Goal: Understand site structure: Understand site structure

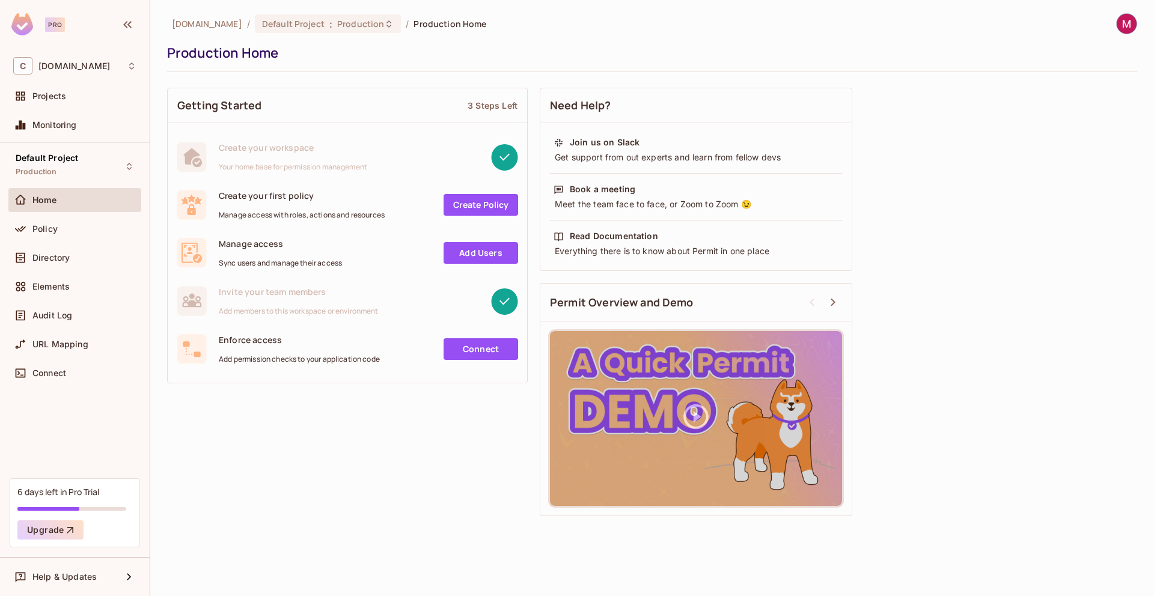
click at [975, 251] on div "Getting Started 3 Steps Left Create your workspace Your home base for permissio…" at bounding box center [652, 302] width 970 height 440
click at [64, 69] on span "[DOMAIN_NAME]" at bounding box center [74, 66] width 72 height 10
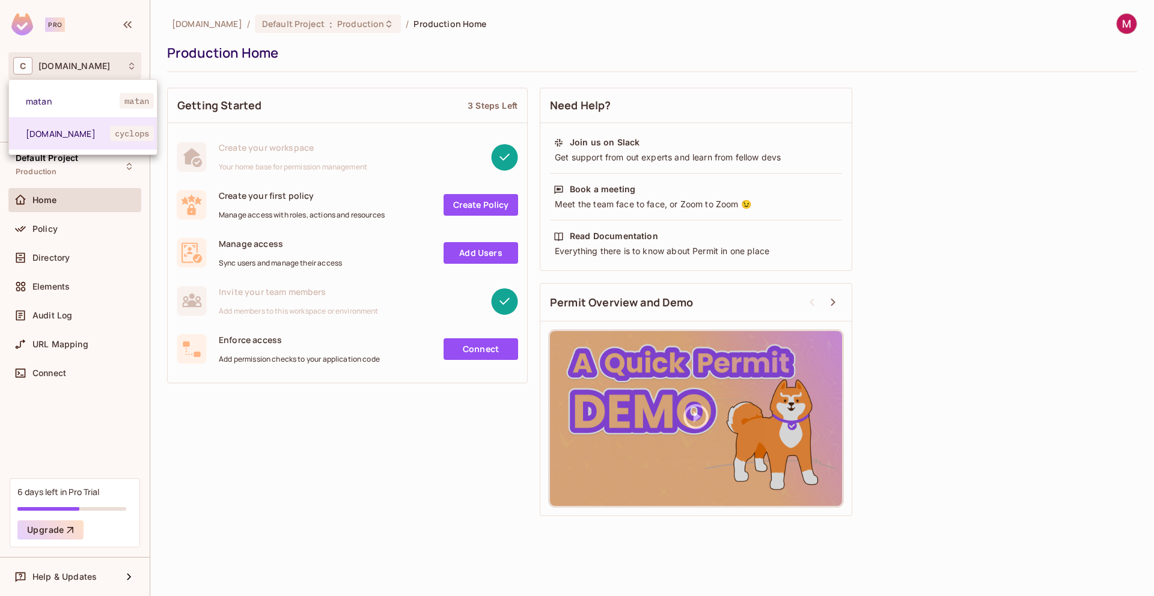
click at [463, 410] on div at bounding box center [577, 298] width 1154 height 596
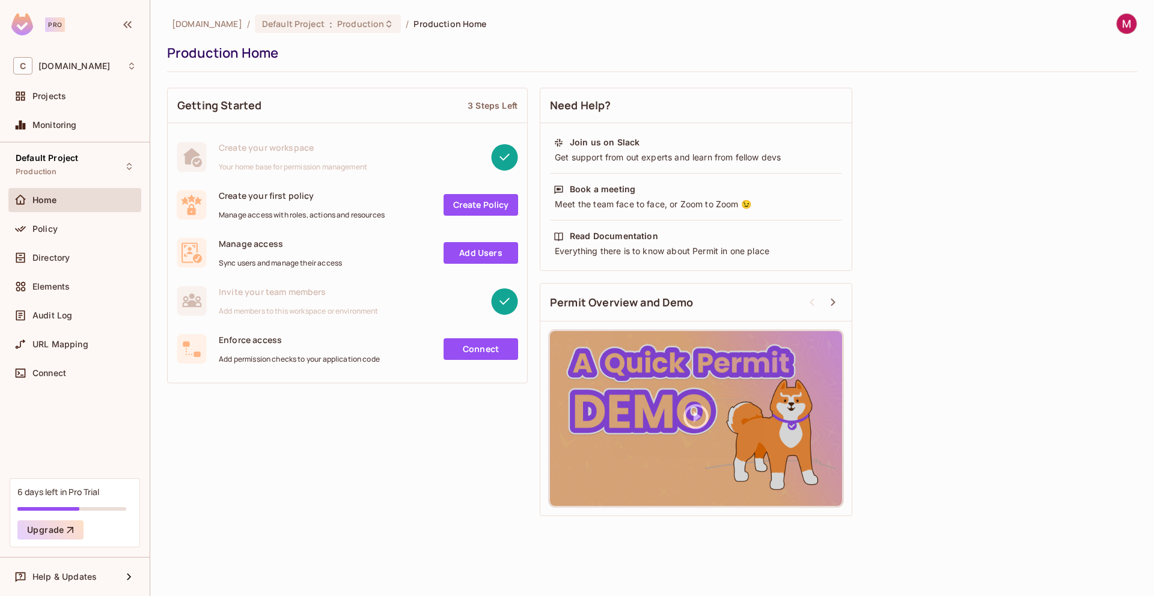
click at [451, 431] on div "Getting Started 3 Steps Left Create your workspace Your home base for permissio…" at bounding box center [652, 302] width 970 height 440
click at [84, 72] on div "C cyclops.security" at bounding box center [74, 65] width 123 height 17
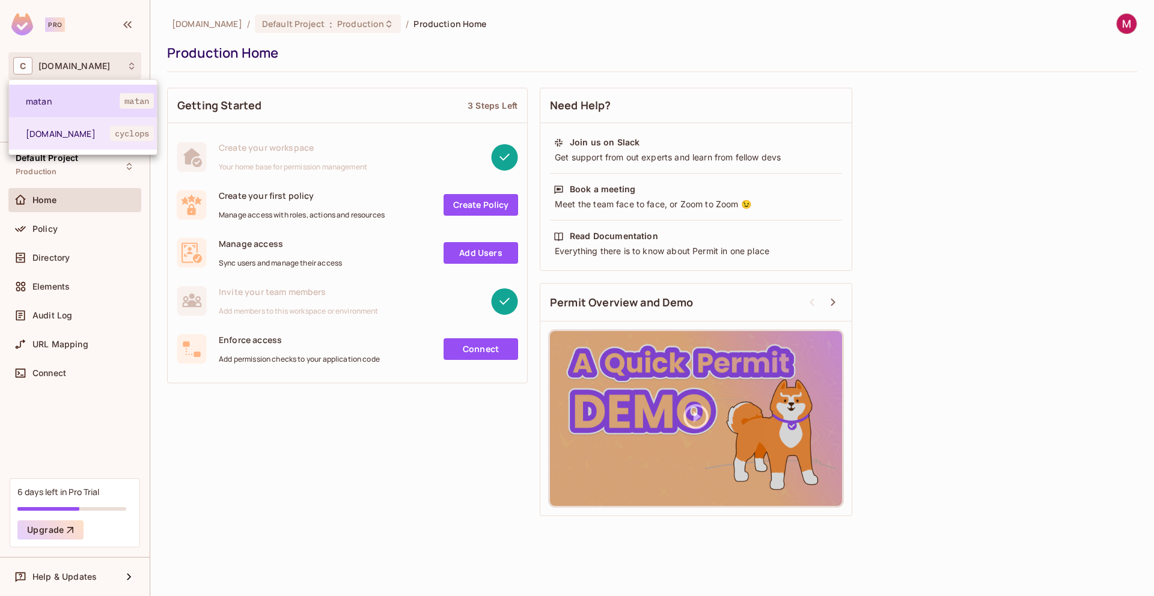
click at [74, 99] on span "matan" at bounding box center [73, 101] width 94 height 11
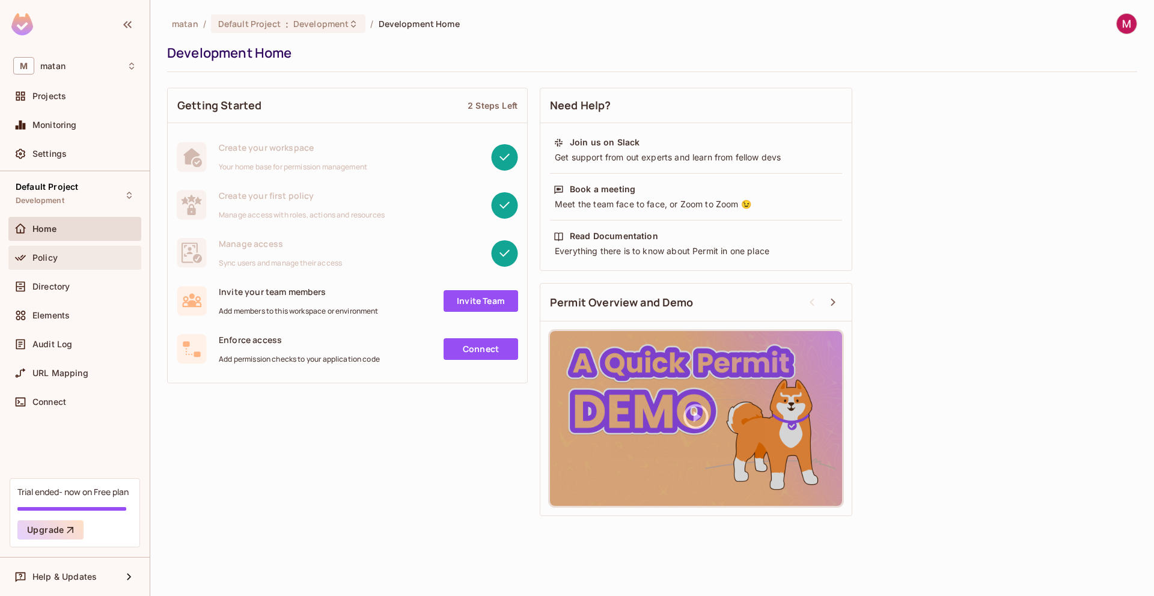
click at [68, 264] on div "Policy" at bounding box center [74, 258] width 123 height 14
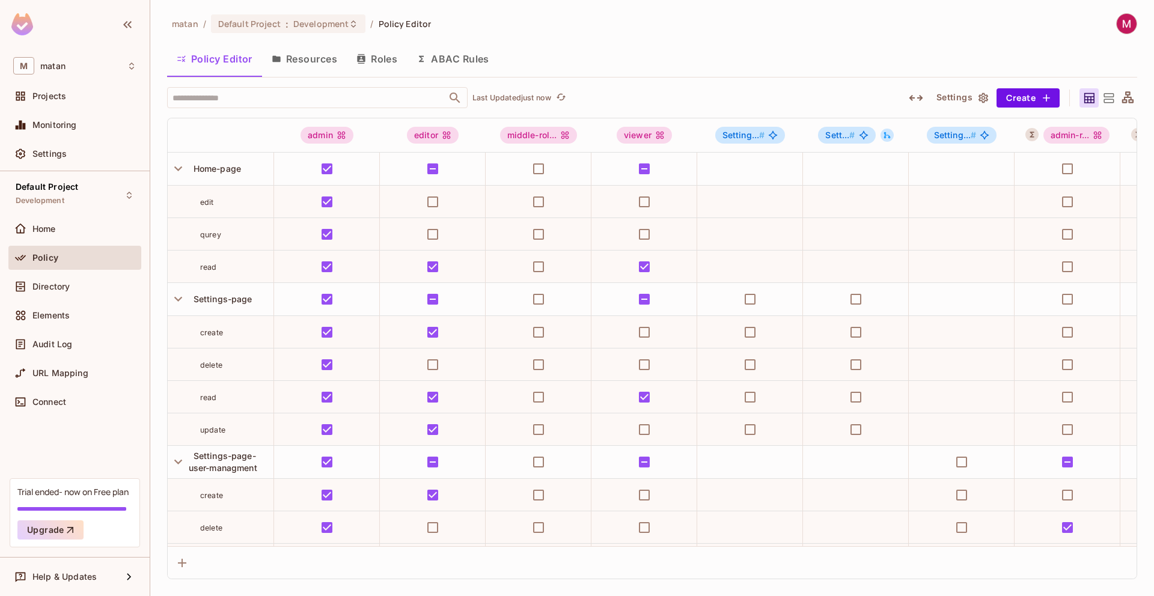
click at [315, 65] on button "Resources" at bounding box center [304, 59] width 85 height 30
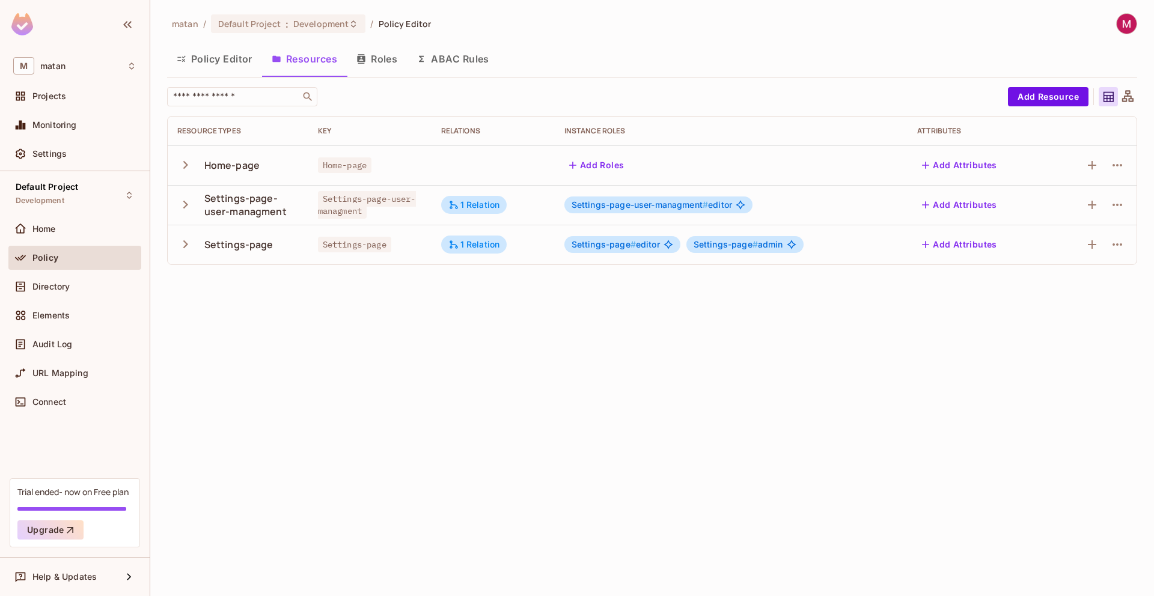
click at [186, 246] on icon "button" at bounding box center [185, 244] width 16 height 16
click at [376, 59] on button "Roles" at bounding box center [377, 59] width 60 height 30
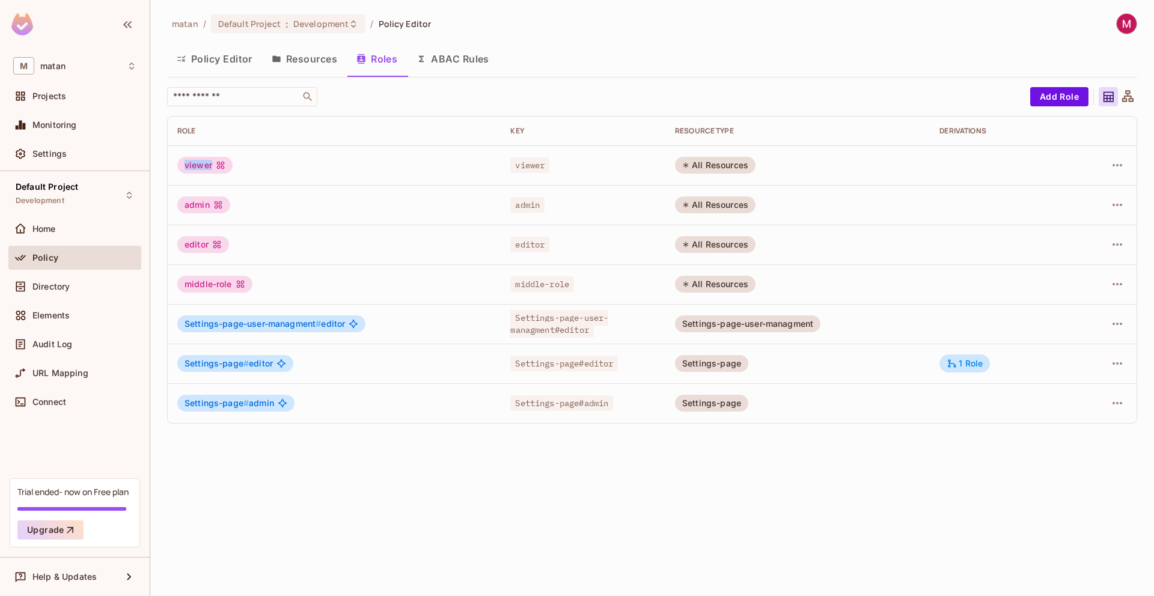
drag, startPoint x: 210, startPoint y: 166, endPoint x: 183, endPoint y: 168, distance: 27.7
click at [183, 167] on div "viewer" at bounding box center [204, 165] width 55 height 17
click at [347, 467] on div "matan / Default Project : Development / Policy Editor Policy Editor Resources R…" at bounding box center [651, 298] width 1003 height 596
click at [302, 56] on button "Resources" at bounding box center [304, 59] width 85 height 30
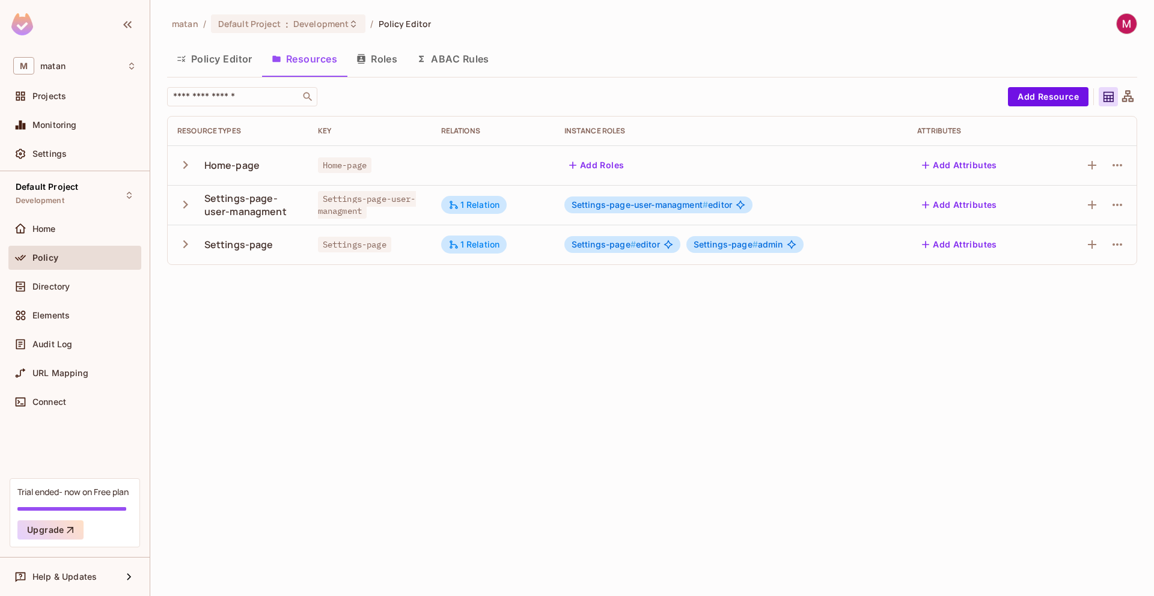
click at [228, 67] on button "Policy Editor" at bounding box center [214, 59] width 95 height 30
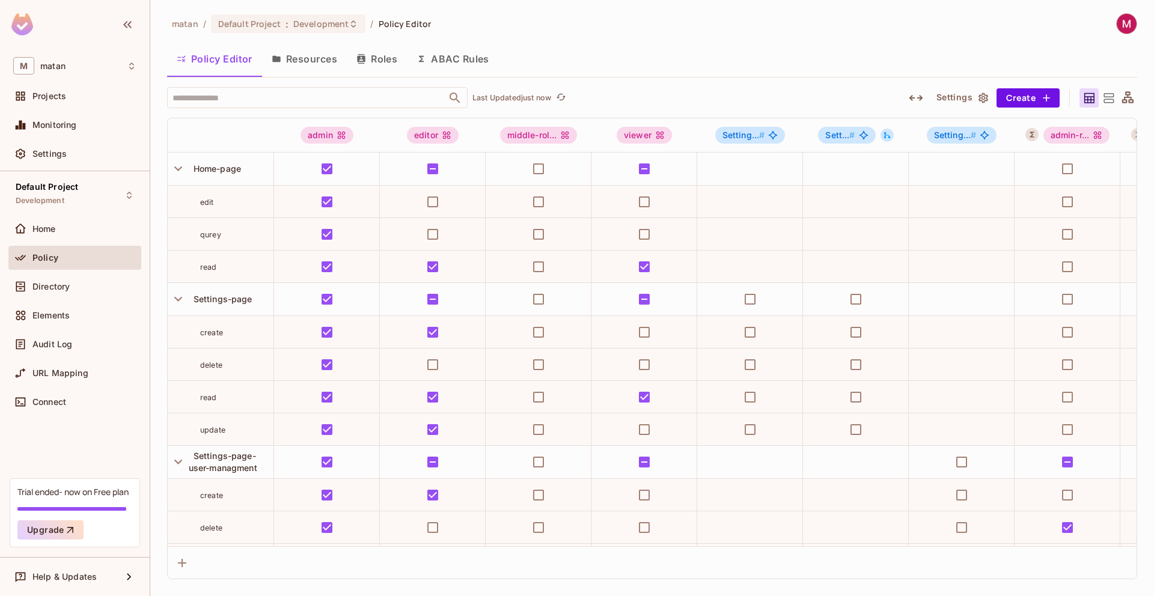
click at [1116, 98] on div at bounding box center [1107, 97] width 19 height 19
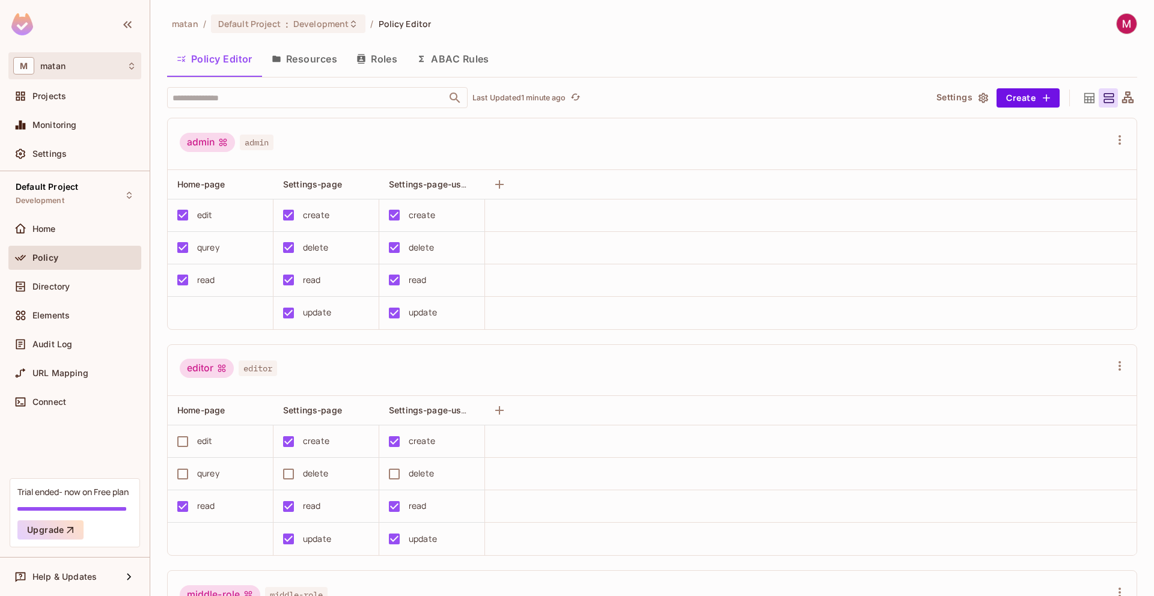
click at [51, 75] on div "M matan" at bounding box center [74, 65] width 133 height 27
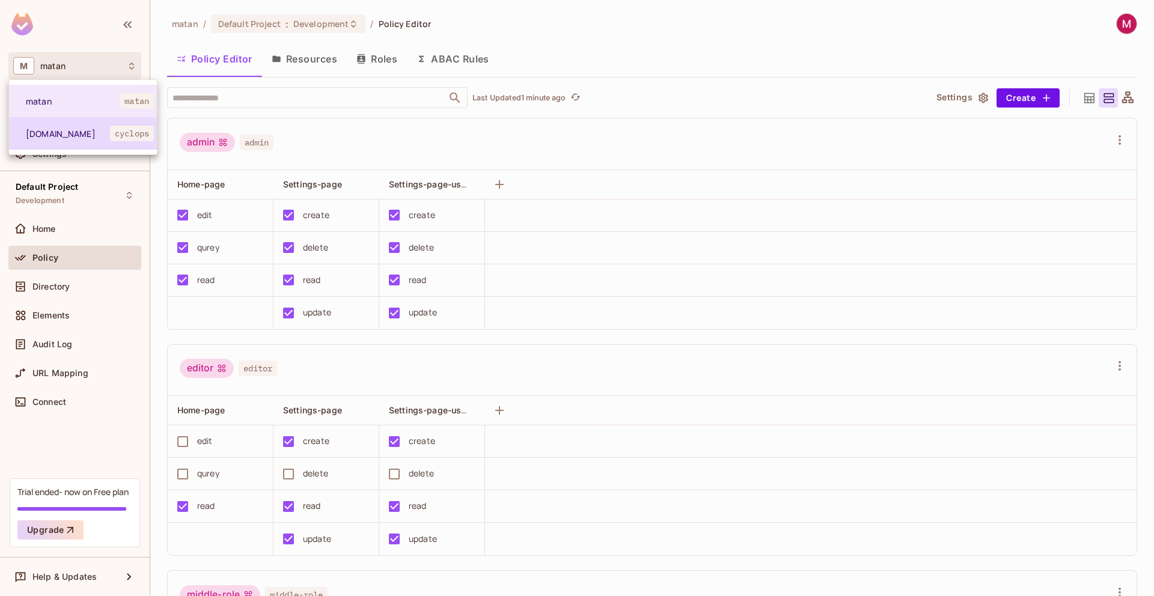
click at [63, 134] on span "[DOMAIN_NAME]" at bounding box center [68, 133] width 84 height 11
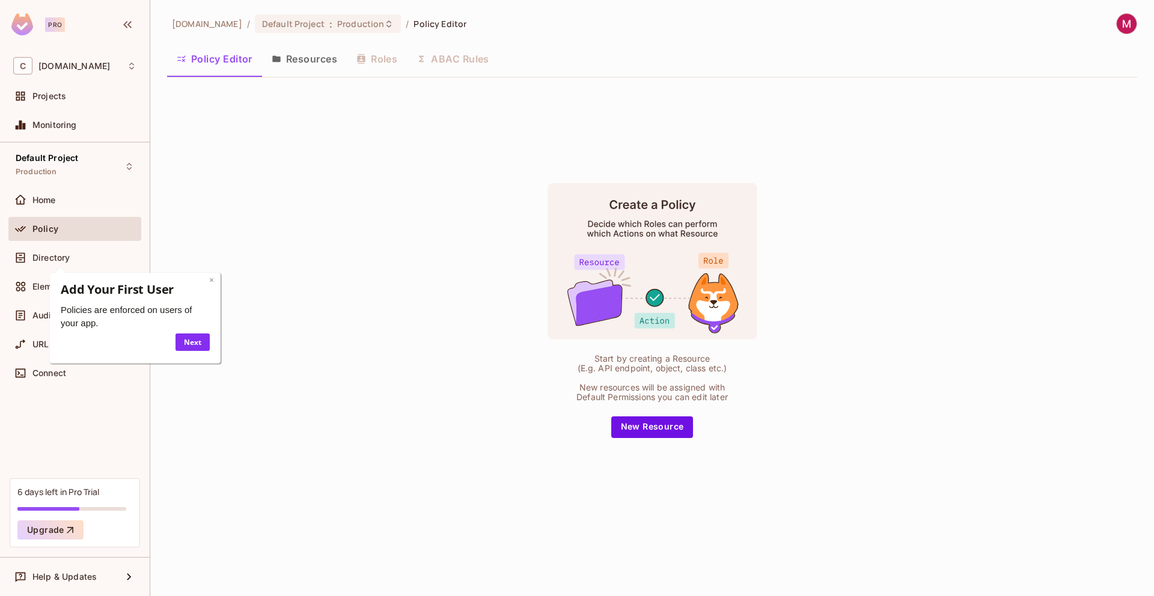
click at [210, 280] on link "×" at bounding box center [211, 279] width 5 height 11
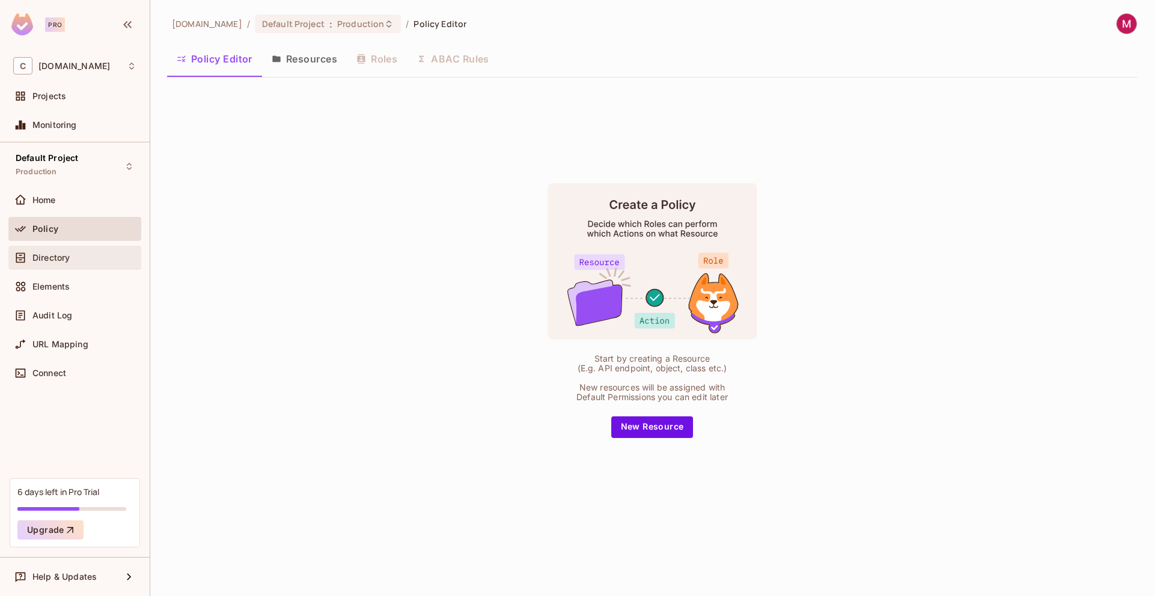
click at [52, 266] on div "Directory" at bounding box center [74, 258] width 133 height 24
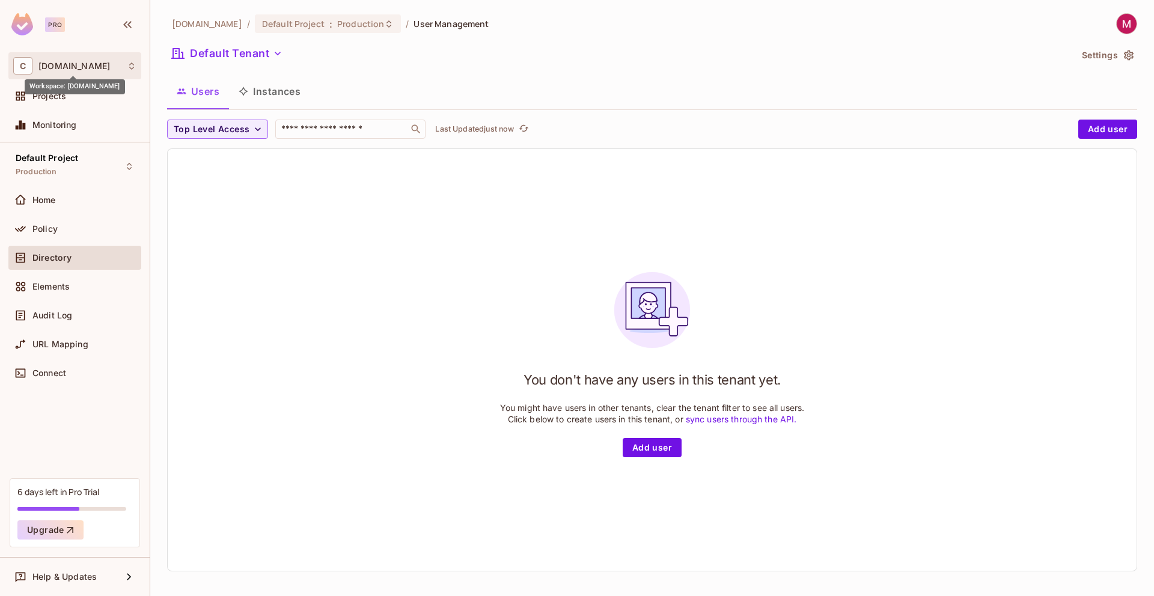
click at [56, 65] on span "[DOMAIN_NAME]" at bounding box center [74, 66] width 72 height 10
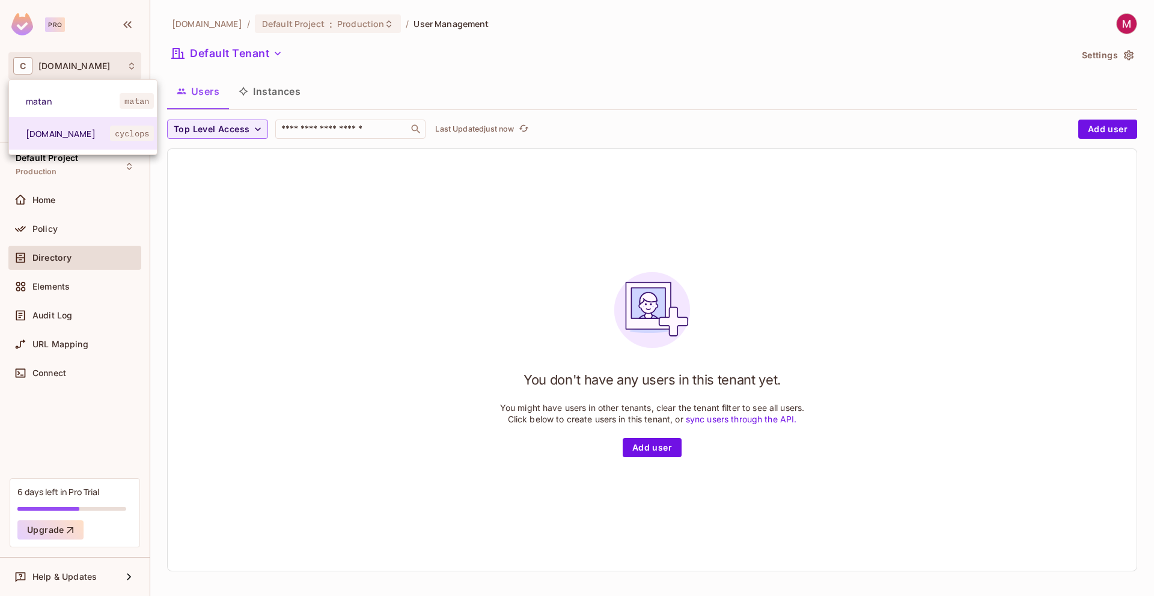
click at [357, 269] on div at bounding box center [577, 298] width 1154 height 596
